Goal: Transaction & Acquisition: Purchase product/service

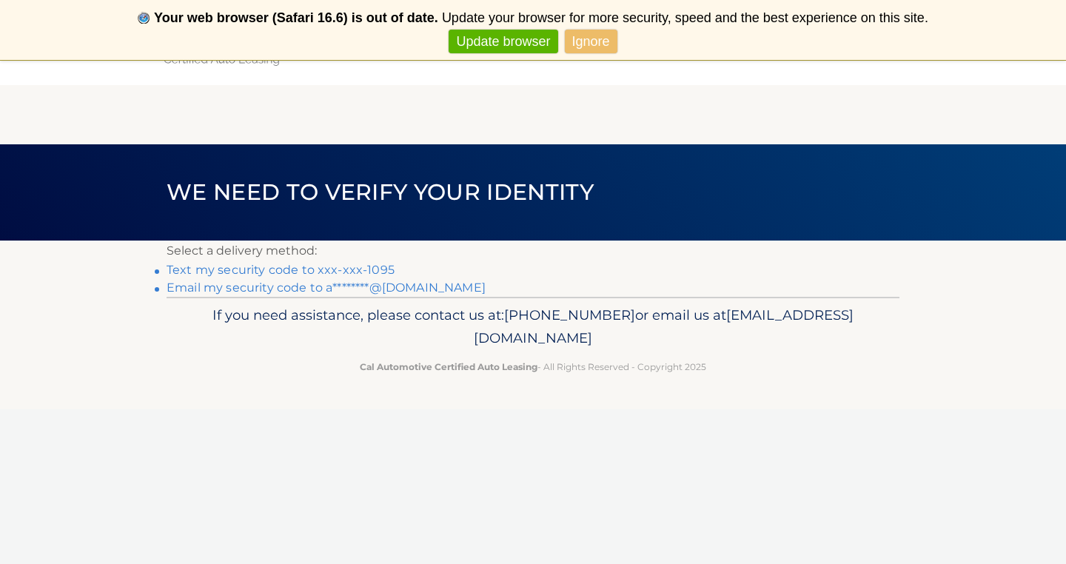
click at [605, 37] on link "Ignore" at bounding box center [591, 42] width 53 height 24
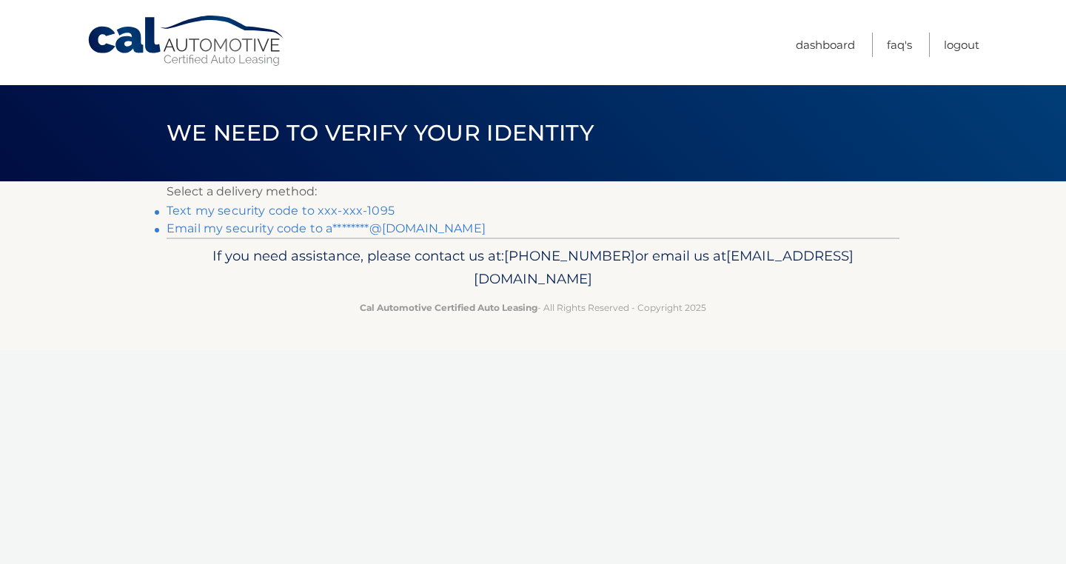
click at [281, 230] on link "Email my security code to a********@comcast.net" at bounding box center [326, 228] width 319 height 14
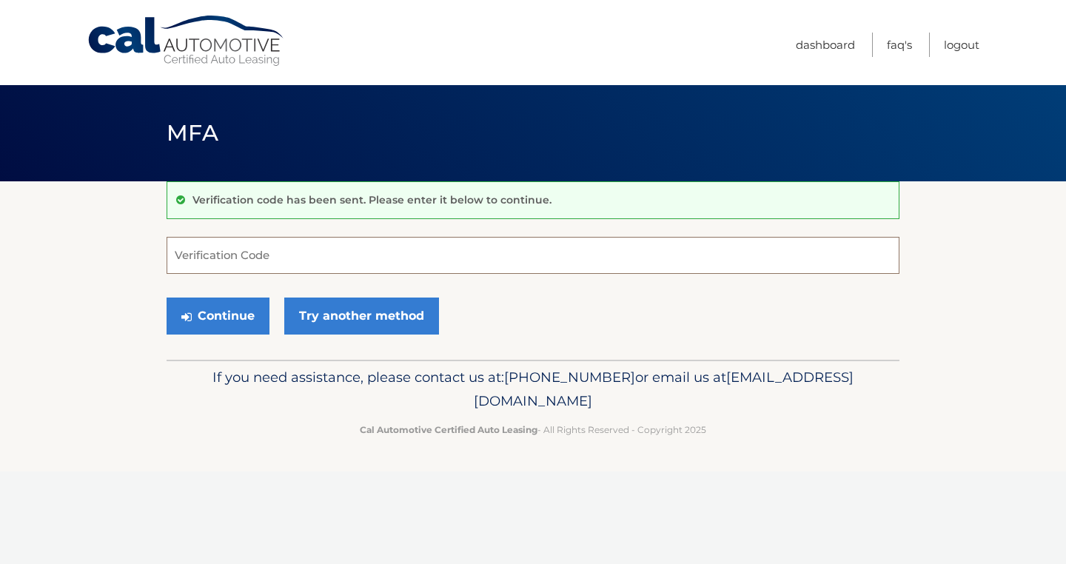
click at [281, 258] on input "Verification Code" at bounding box center [533, 255] width 733 height 37
type input "342658"
click at [247, 316] on button "Continue" at bounding box center [218, 316] width 103 height 37
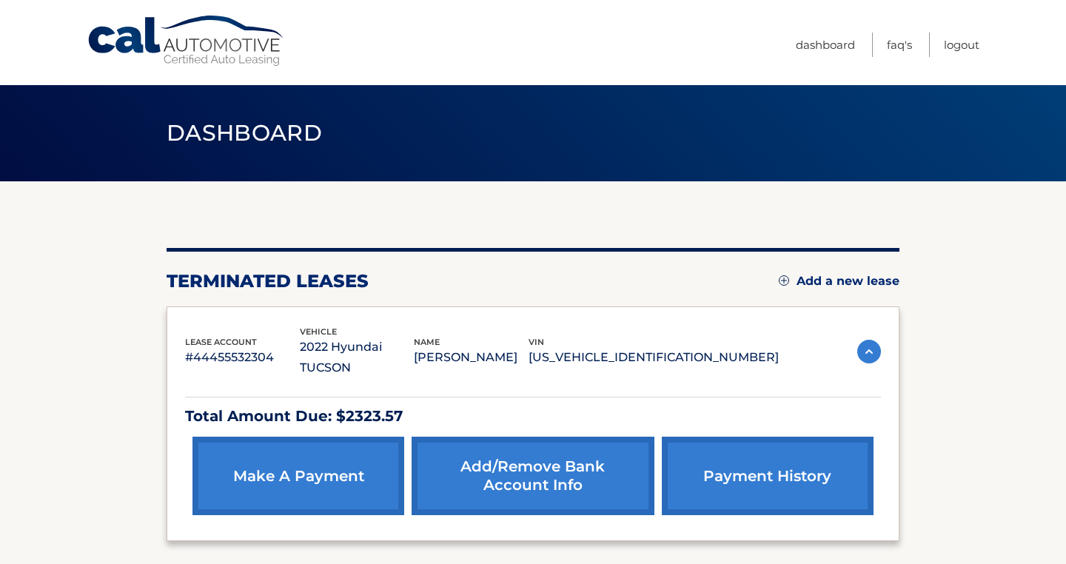
click at [319, 473] on link "make a payment" at bounding box center [299, 476] width 212 height 79
click at [315, 455] on link "make a payment" at bounding box center [299, 476] width 212 height 79
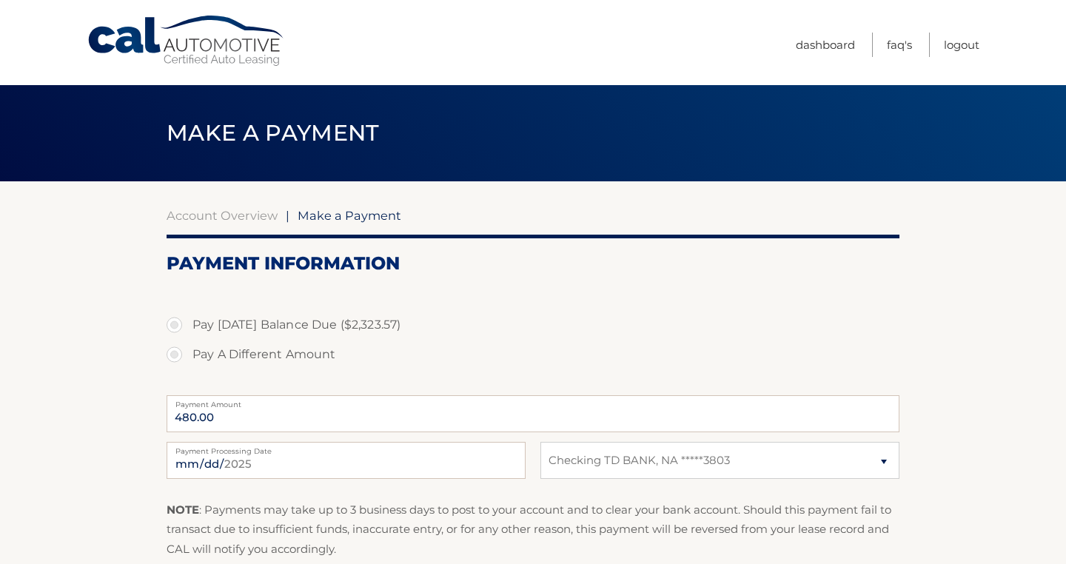
select select "OTYzZjVmODAtOWI1ZC00ODExLWI3NWYtMTMxY2JkNTJiNjgx"
click at [227, 415] on input "480.00" at bounding box center [533, 413] width 733 height 37
click at [213, 416] on input "480.00" at bounding box center [533, 413] width 733 height 37
click at [177, 323] on label "Pay Today's Balance Due ($2,323.57)" at bounding box center [533, 325] width 733 height 30
click at [177, 323] on input "Pay Today's Balance Due ($2,323.57)" at bounding box center [180, 322] width 15 height 24
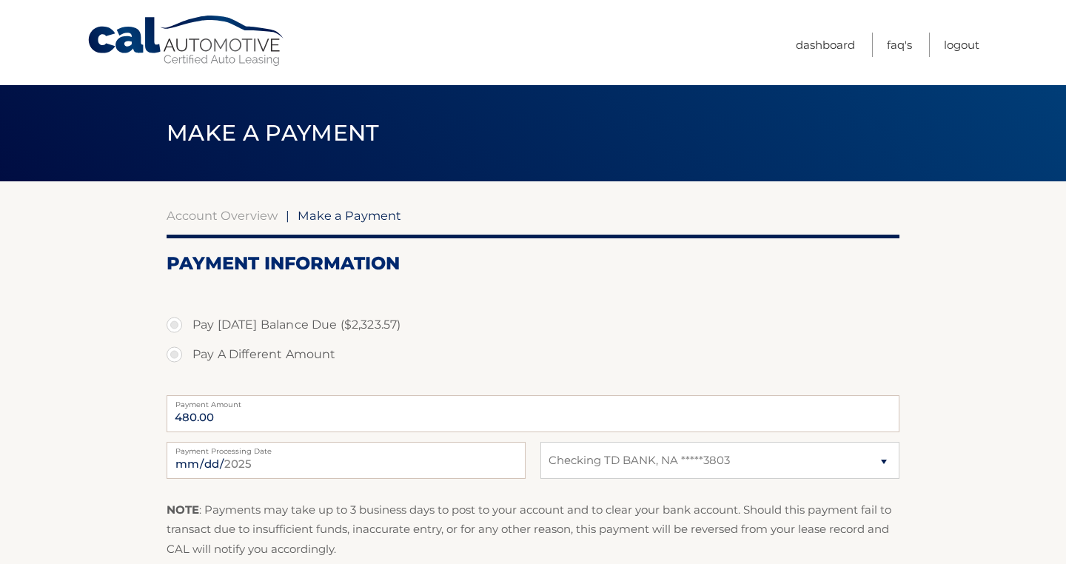
radio input "true"
type input "2323.57"
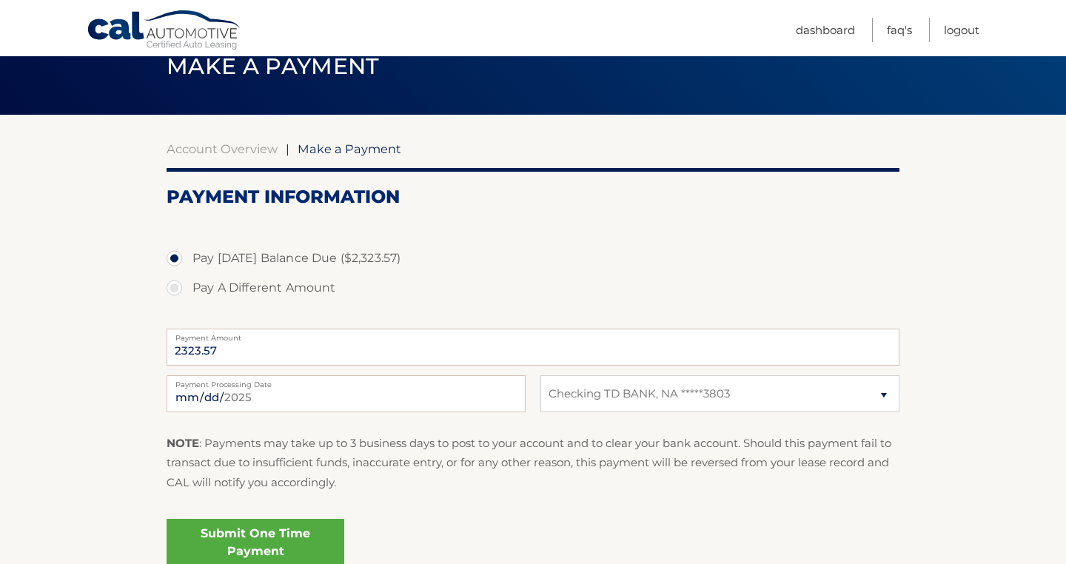
scroll to position [68, 0]
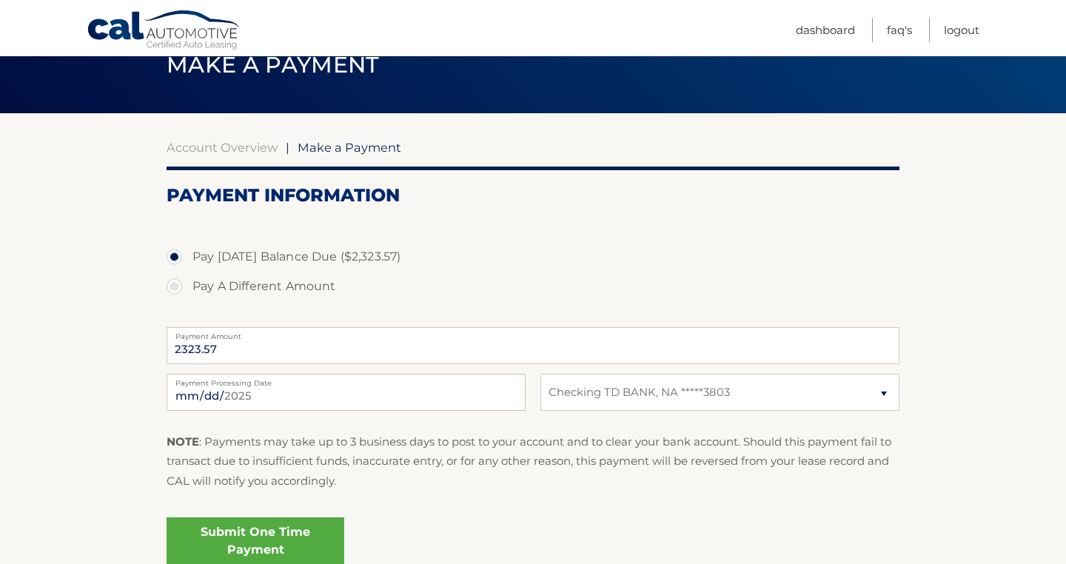
click at [271, 530] on link "Submit One Time Payment" at bounding box center [256, 541] width 178 height 47
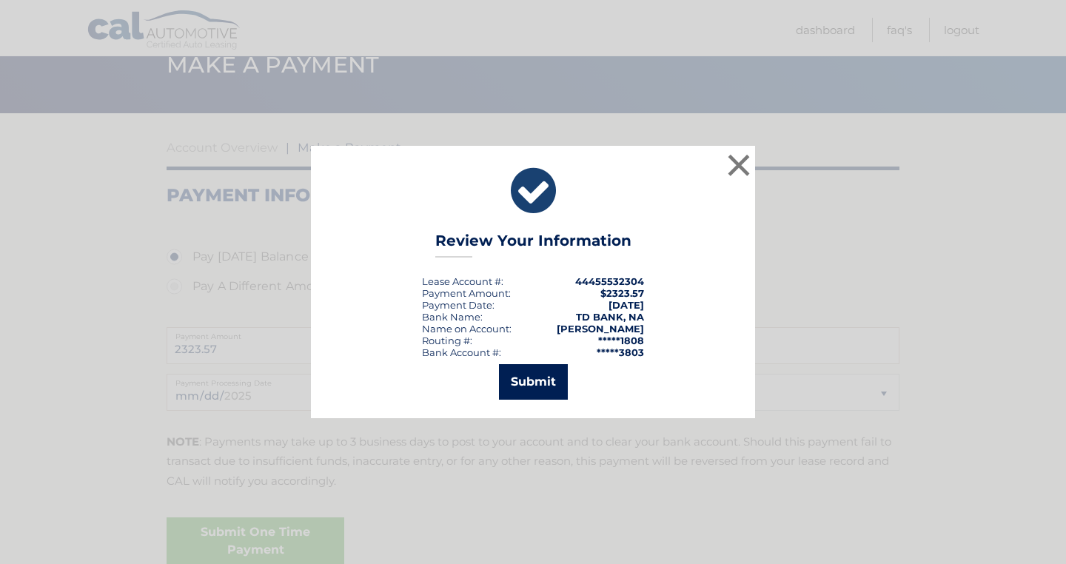
click at [550, 384] on button "Submit" at bounding box center [533, 382] width 69 height 36
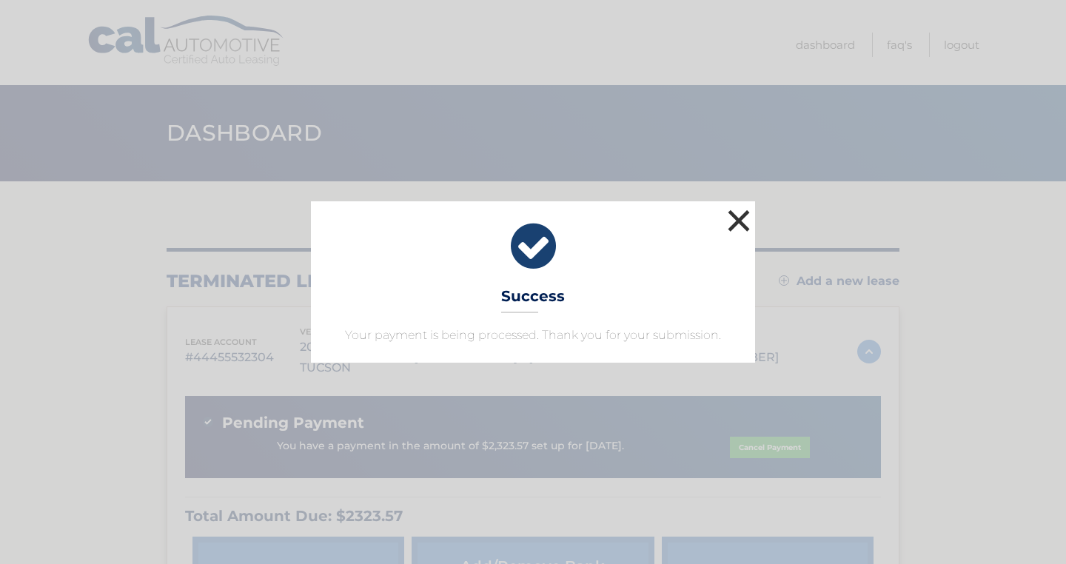
click at [741, 217] on button "×" at bounding box center [739, 221] width 30 height 30
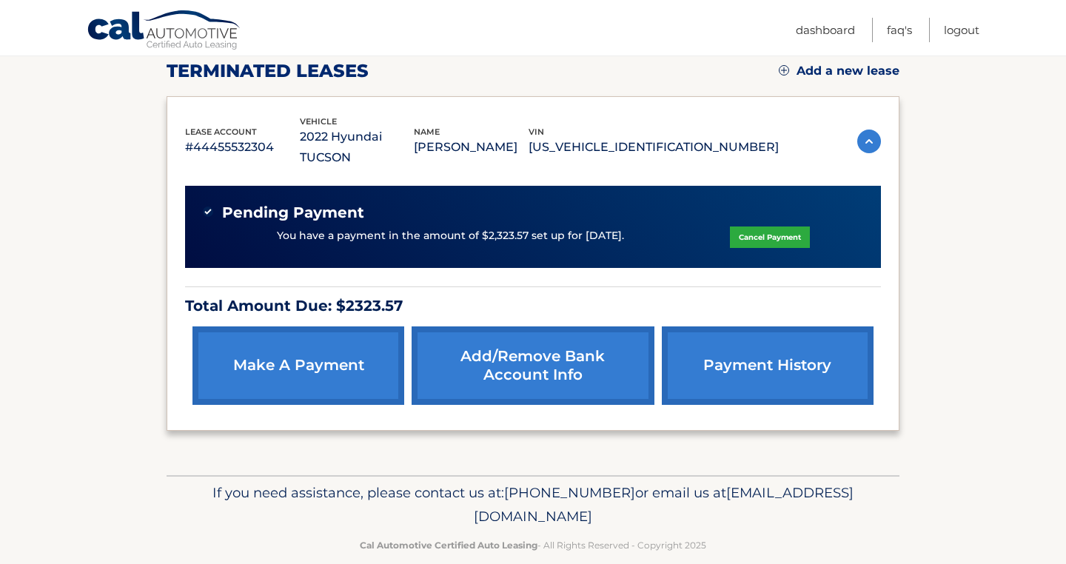
scroll to position [210, 0]
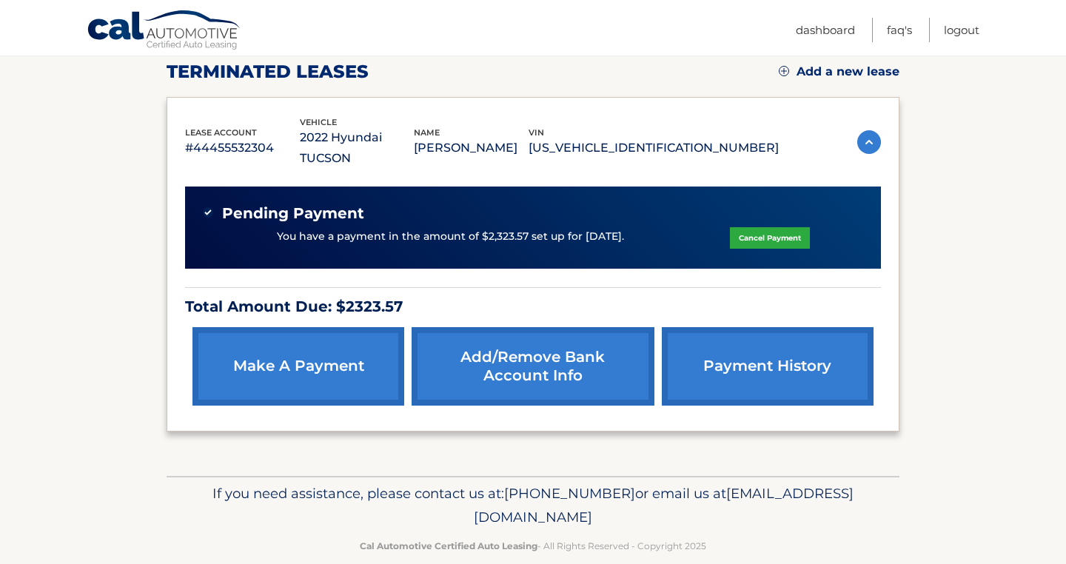
click at [1009, 267] on section "You are registered for this site, but you haven't enrolled in online payments. …" at bounding box center [533, 224] width 1066 height 504
